Goal: Transaction & Acquisition: Book appointment/travel/reservation

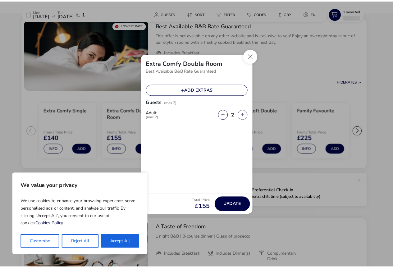
scroll to position [45, 0]
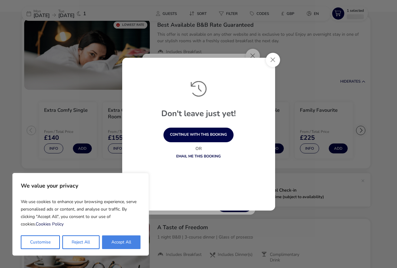
click at [111, 242] on button "Accept All" at bounding box center [121, 242] width 38 height 14
checkbox input "true"
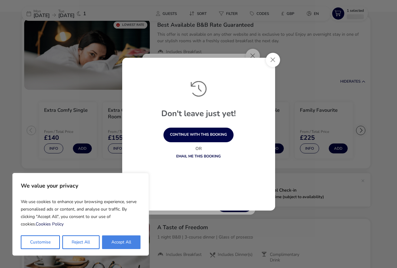
checkbox input "true"
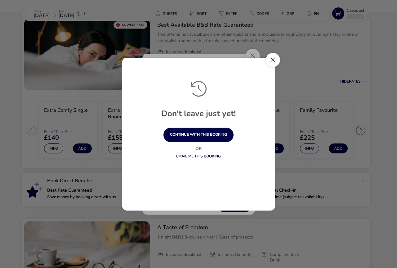
click at [270, 59] on button "Close" at bounding box center [273, 60] width 14 height 14
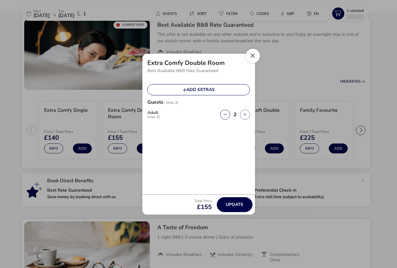
click at [252, 57] on button "Close" at bounding box center [253, 56] width 14 height 14
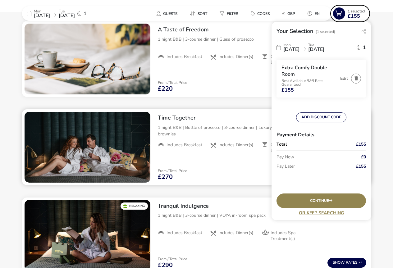
scroll to position [316, 0]
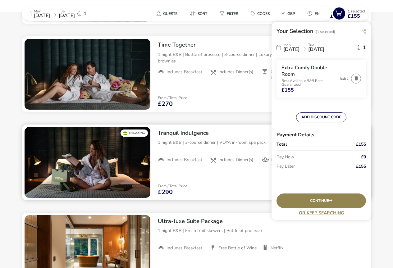
click at [176, 154] on div "Tranquil Indulgence 1 night B&B | 3-course dinner | VOYA in-room spa pack Inclu…" at bounding box center [262, 149] width 218 height 49
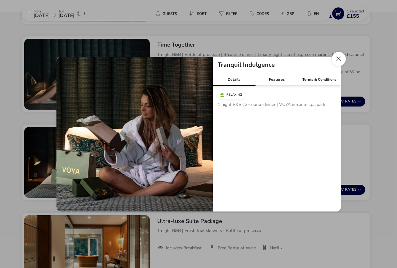
click at [342, 57] on button "Close modal" at bounding box center [339, 59] width 14 height 14
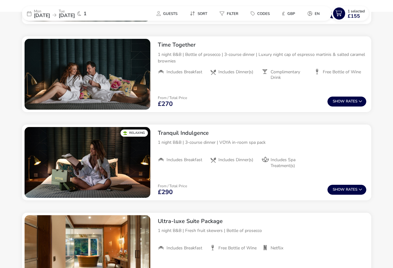
click at [29, 14] on icon at bounding box center [29, 13] width 4 height 5
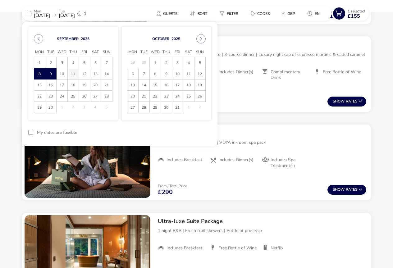
click at [75, 73] on span "11" at bounding box center [73, 73] width 11 height 11
click at [96, 74] on span "13" at bounding box center [95, 73] width 11 height 11
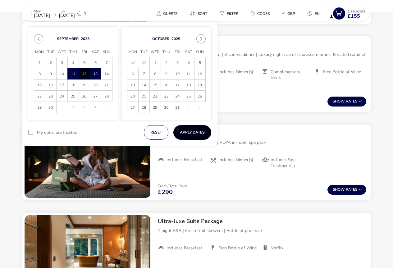
click at [191, 131] on button "Apply Dates" at bounding box center [192, 132] width 38 height 15
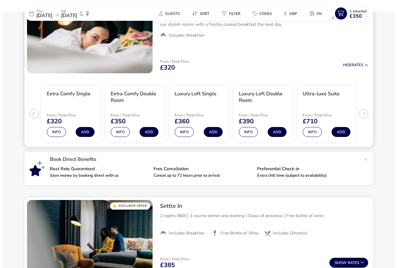
scroll to position [62, 0]
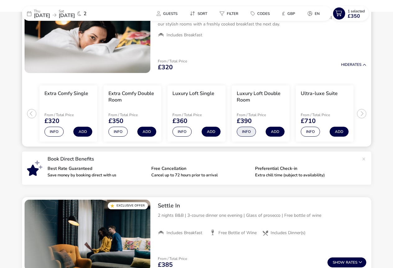
click at [242, 132] on button "Info" at bounding box center [246, 132] width 19 height 10
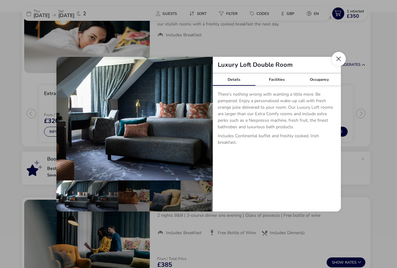
click at [340, 58] on button "Close dialog" at bounding box center [339, 59] width 14 height 14
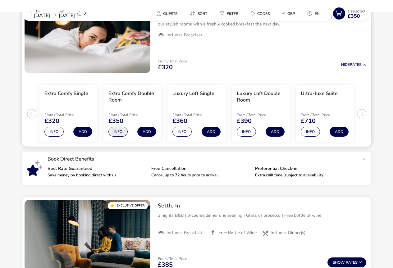
click at [116, 131] on button "Info" at bounding box center [117, 132] width 19 height 10
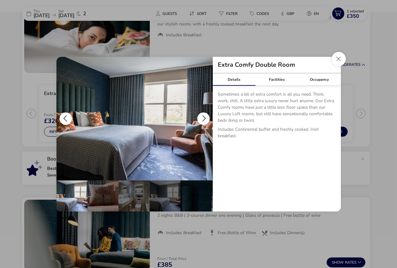
click at [201, 116] on button "details" at bounding box center [203, 118] width 12 height 12
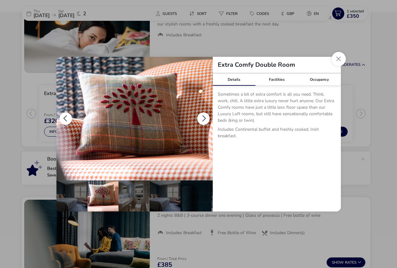
click at [201, 116] on button "details" at bounding box center [203, 118] width 12 height 12
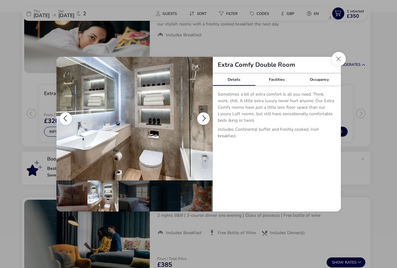
click at [201, 116] on button "details" at bounding box center [203, 118] width 12 height 12
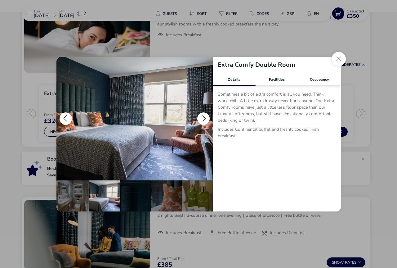
click at [201, 116] on button "details" at bounding box center [203, 118] width 12 height 12
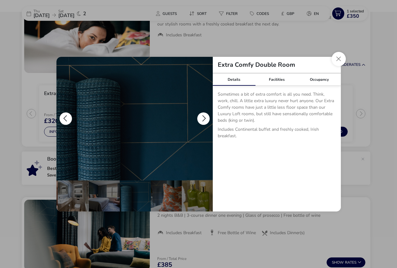
click at [202, 116] on button "details" at bounding box center [203, 118] width 12 height 12
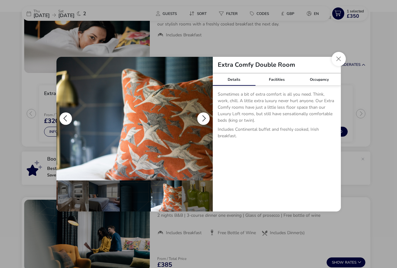
click at [202, 116] on button "details" at bounding box center [203, 118] width 12 height 12
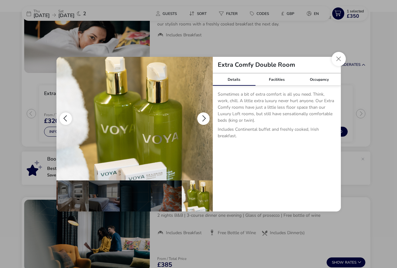
click at [202, 116] on button "details" at bounding box center [203, 118] width 12 height 12
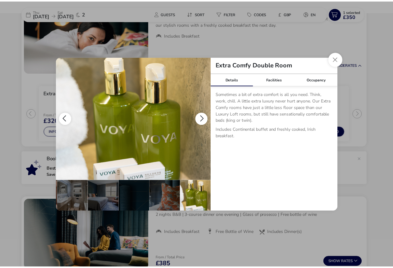
scroll to position [0, 0]
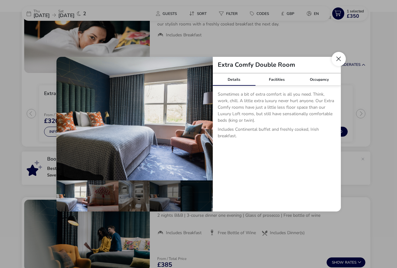
click at [342, 59] on button "Close dialog" at bounding box center [339, 59] width 14 height 14
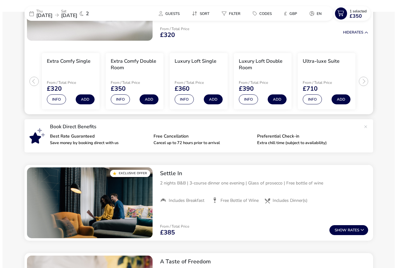
scroll to position [124, 0]
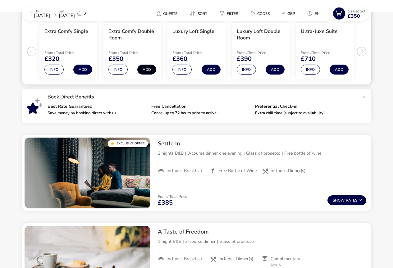
click at [148, 70] on button "Add" at bounding box center [146, 70] width 19 height 10
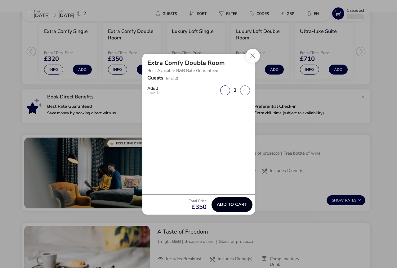
click at [239, 202] on span "Add to cart" at bounding box center [232, 204] width 30 height 5
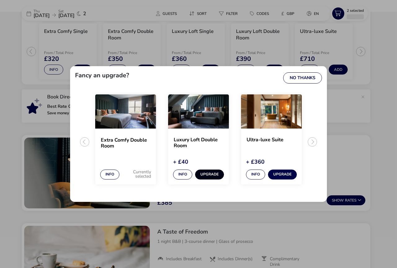
click at [210, 174] on button "Upgrade" at bounding box center [209, 175] width 29 height 10
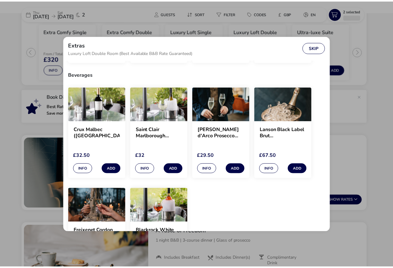
scroll to position [70, 0]
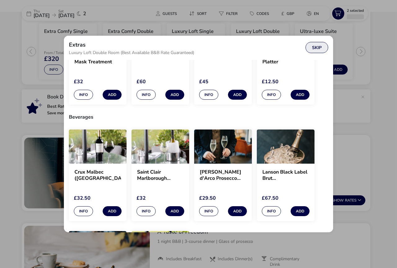
click at [317, 49] on button "Skip" at bounding box center [317, 47] width 23 height 11
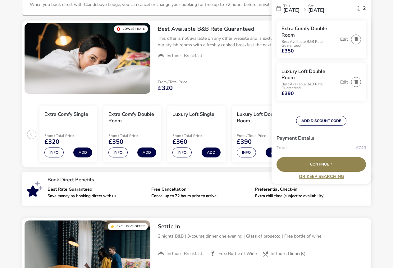
scroll to position [0, 0]
